Goal: Task Accomplishment & Management: Complete application form

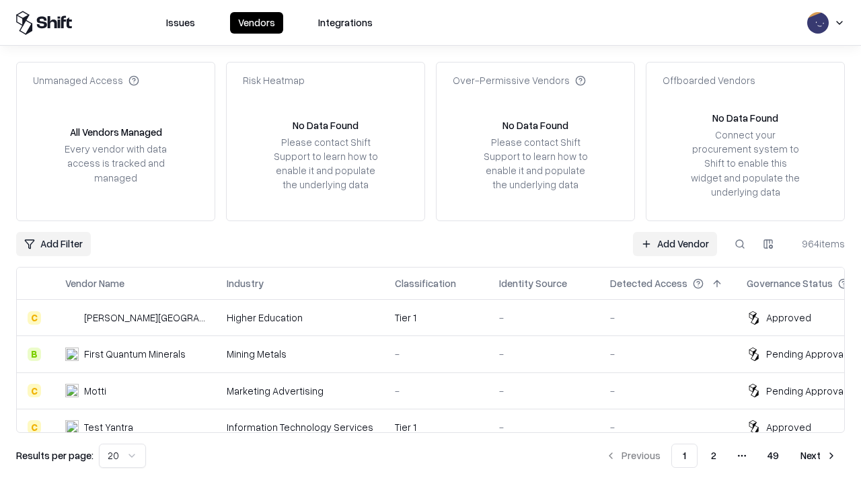
click at [674, 243] on link "Add Vendor" at bounding box center [675, 244] width 84 height 24
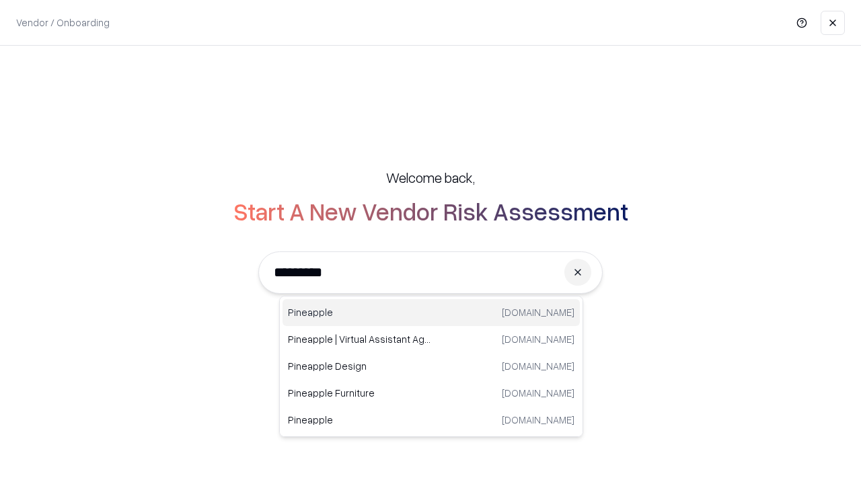
click at [431, 313] on div "Pineapple [DOMAIN_NAME]" at bounding box center [430, 312] width 297 height 27
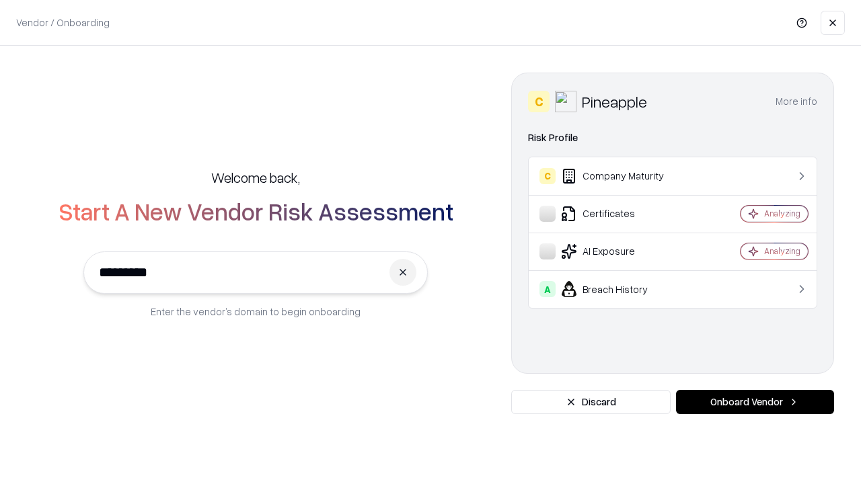
type input "*********"
click at [754, 402] on button "Onboard Vendor" at bounding box center [755, 402] width 158 height 24
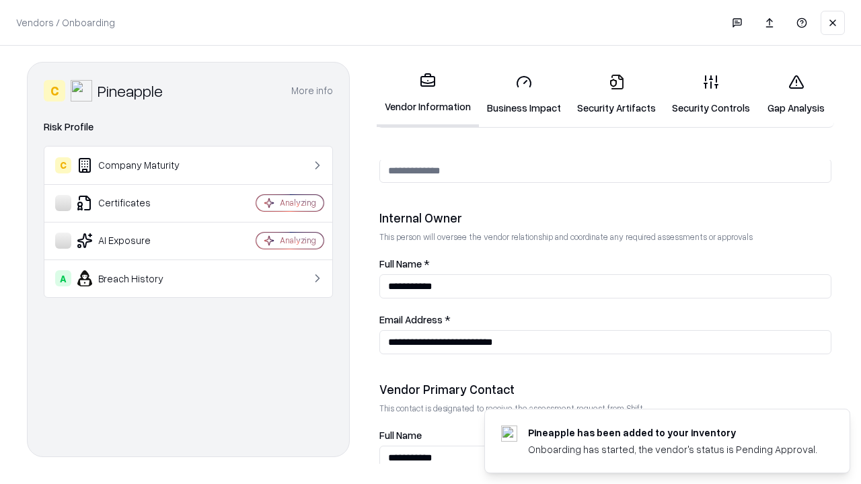
scroll to position [697, 0]
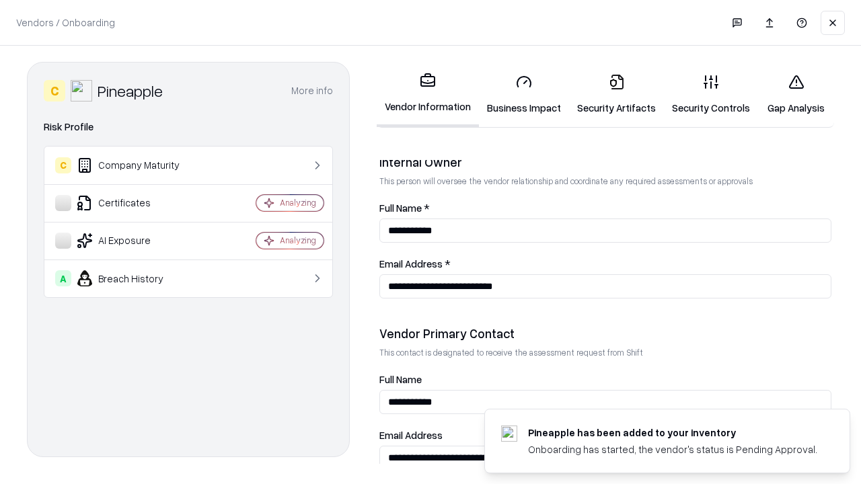
click at [616, 94] on link "Security Artifacts" at bounding box center [616, 94] width 95 height 63
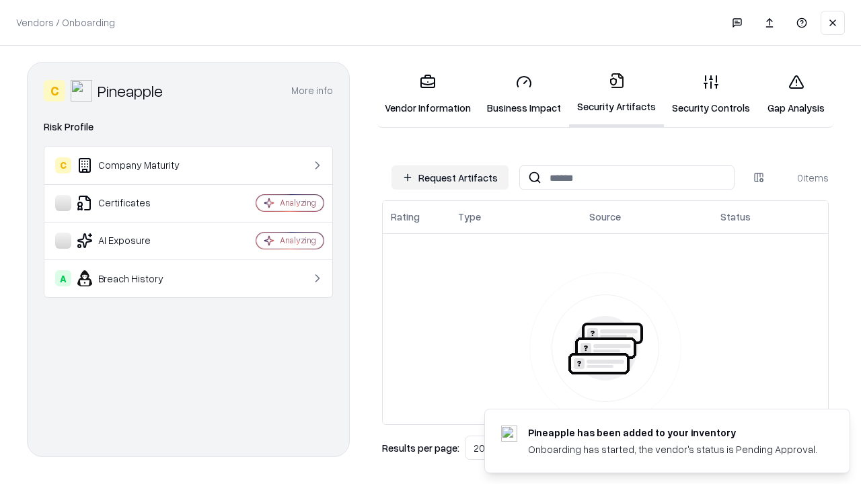
click at [450, 178] on button "Request Artifacts" at bounding box center [449, 177] width 117 height 24
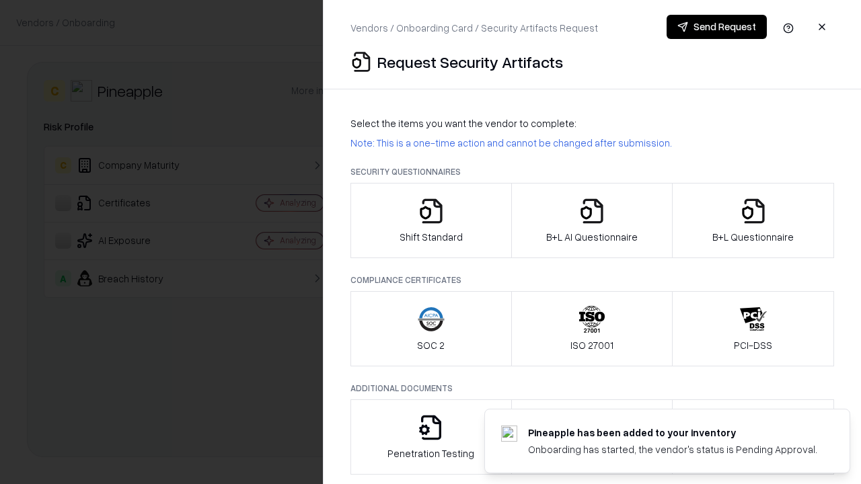
click at [752, 221] on icon "button" at bounding box center [753, 211] width 27 height 27
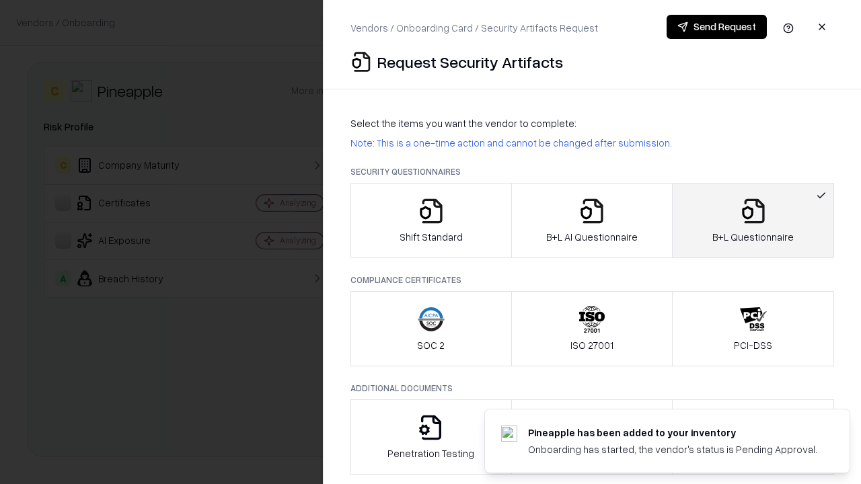
click at [591, 221] on icon "button" at bounding box center [591, 211] width 27 height 27
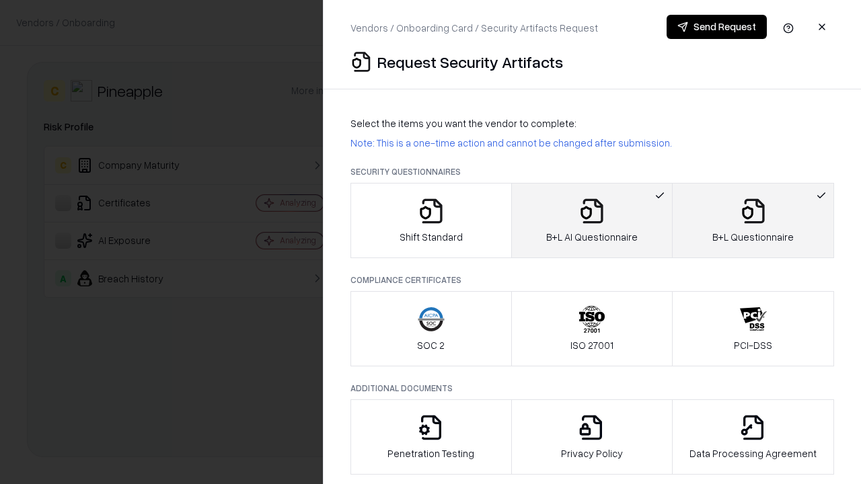
click at [716, 27] on button "Send Request" at bounding box center [716, 27] width 100 height 24
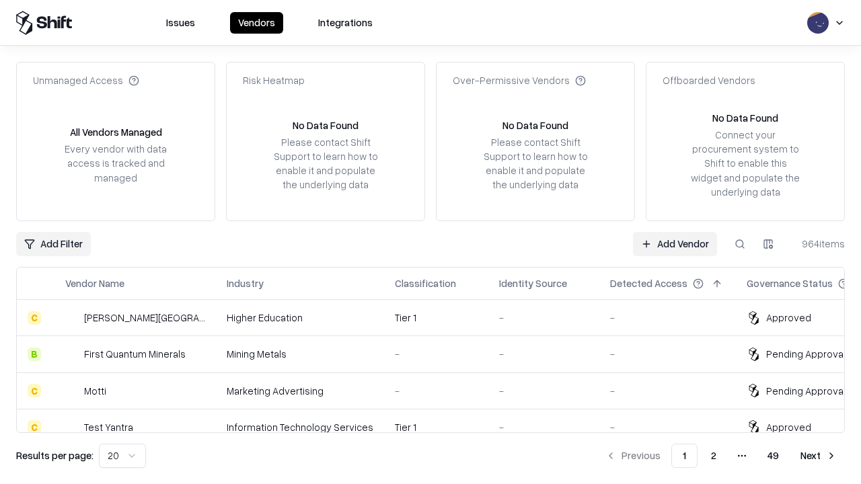
click at [674, 243] on link "Add Vendor" at bounding box center [675, 244] width 84 height 24
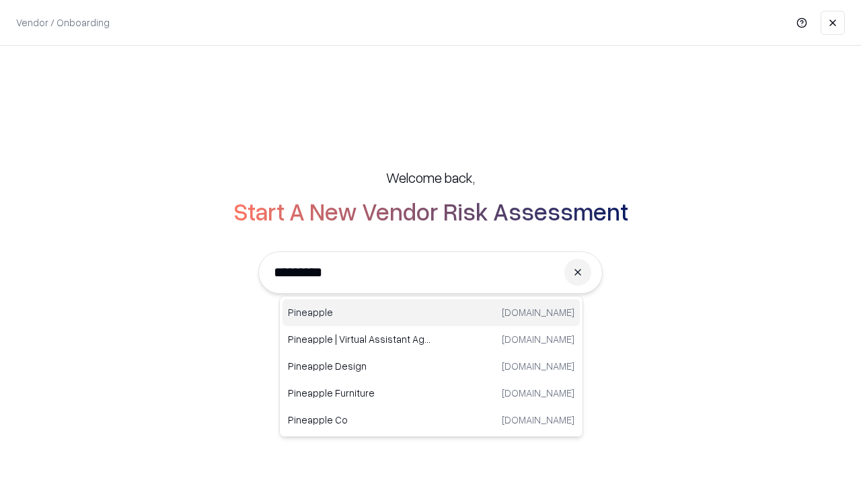
click at [431, 313] on div "Pineapple [DOMAIN_NAME]" at bounding box center [430, 312] width 297 height 27
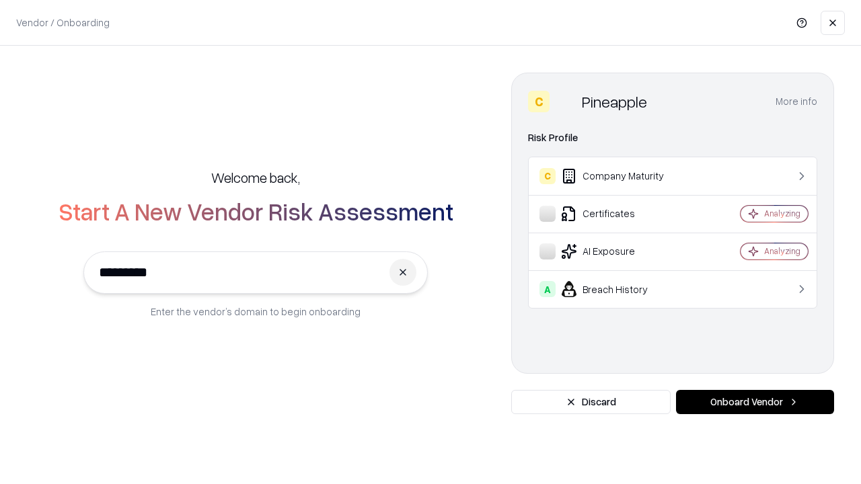
type input "*********"
click at [754, 402] on button "Onboard Vendor" at bounding box center [755, 402] width 158 height 24
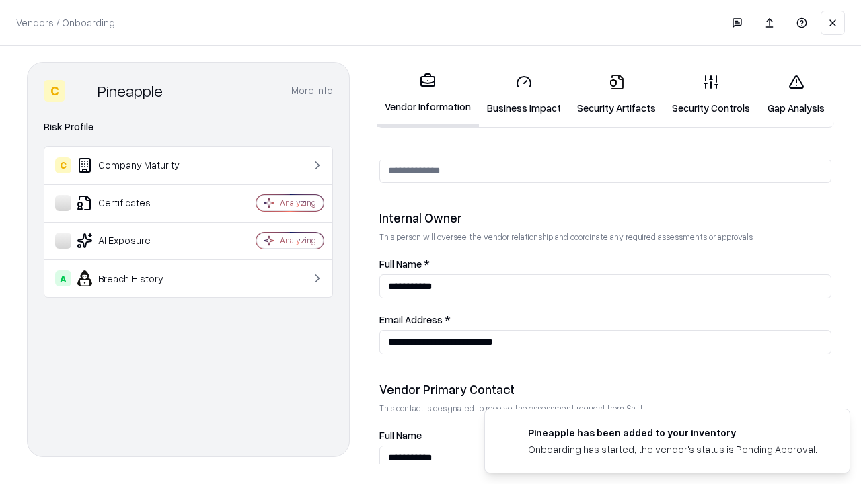
scroll to position [697, 0]
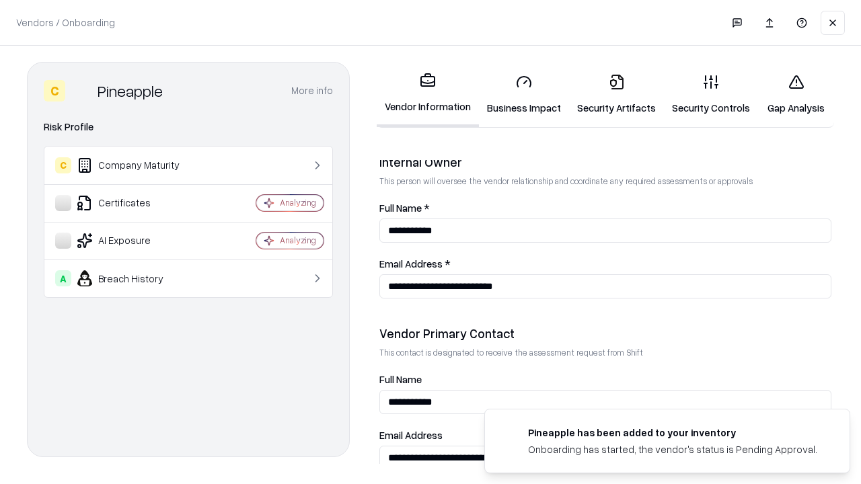
click at [796, 94] on link "Gap Analysis" at bounding box center [796, 94] width 76 height 63
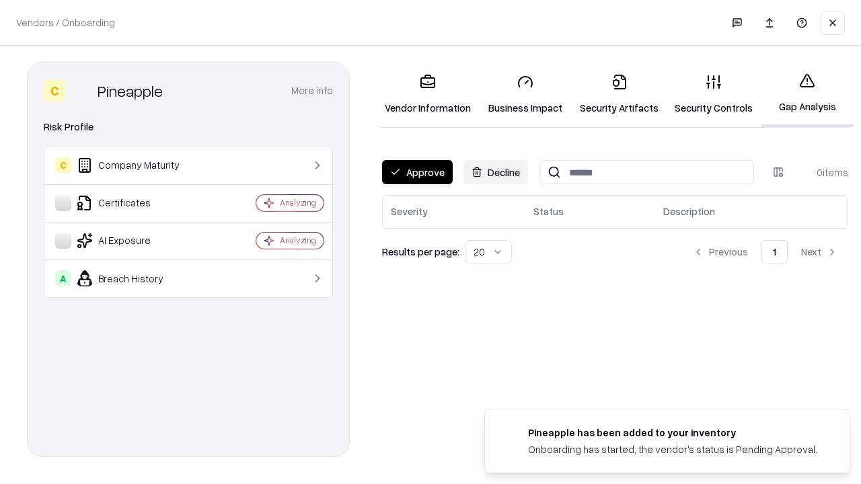
click at [417, 172] on button "Approve" at bounding box center [417, 172] width 71 height 24
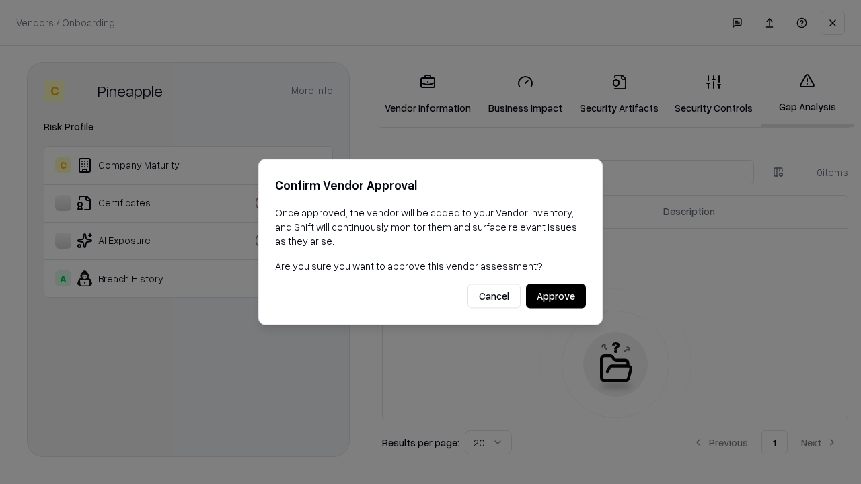
click at [555, 296] on button "Approve" at bounding box center [556, 296] width 60 height 24
